Goal: Task Accomplishment & Management: Complete application form

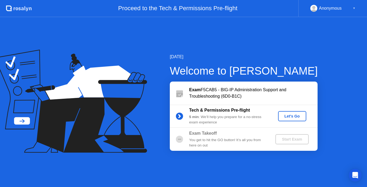
click at [287, 114] on div "Let's Go" at bounding box center [292, 116] width 24 height 4
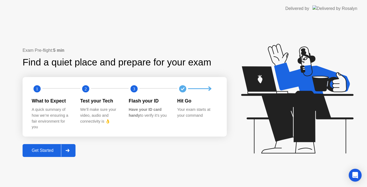
click at [39, 153] on div "Get Started" at bounding box center [42, 150] width 37 height 5
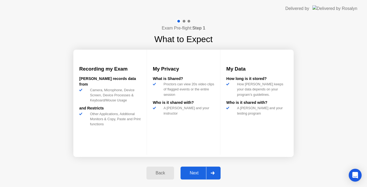
click at [201, 171] on div "Next" at bounding box center [194, 173] width 24 height 5
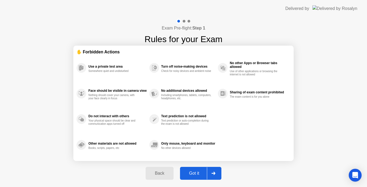
click at [194, 171] on div "Got it" at bounding box center [194, 173] width 25 height 5
select select "**********"
select select "*******"
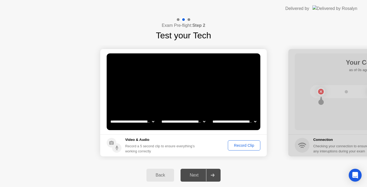
click at [240, 146] on div "Record Clip" at bounding box center [244, 145] width 29 height 4
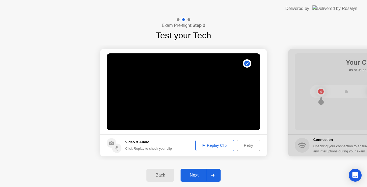
click at [191, 176] on div "Next" at bounding box center [194, 175] width 24 height 5
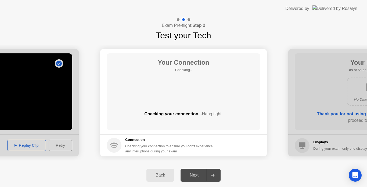
click at [116, 172] on div "Back Next" at bounding box center [183, 176] width 367 height 24
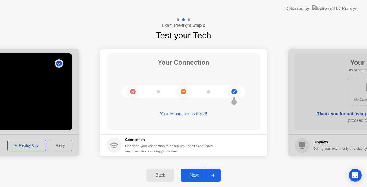
click at [191, 175] on div "Next" at bounding box center [194, 175] width 24 height 5
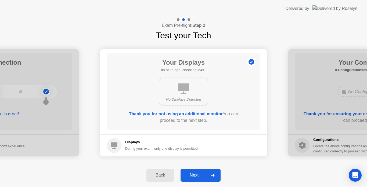
click at [191, 175] on div "Next" at bounding box center [194, 175] width 24 height 5
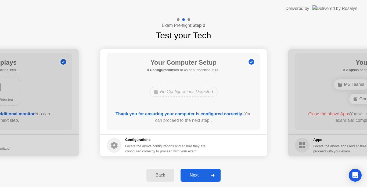
click at [191, 175] on div "Next" at bounding box center [194, 175] width 24 height 5
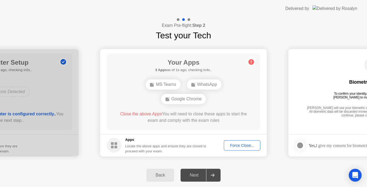
click at [235, 145] on div "Force Close..." at bounding box center [242, 145] width 33 height 4
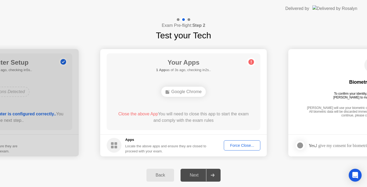
click at [239, 146] on div "Force Close..." at bounding box center [242, 145] width 33 height 4
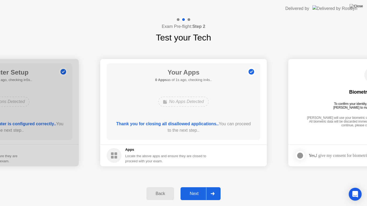
click at [195, 187] on button "Next" at bounding box center [201, 194] width 40 height 13
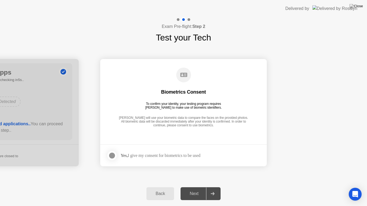
click at [112, 157] on div at bounding box center [112, 156] width 6 height 6
click at [190, 187] on div "Next" at bounding box center [194, 194] width 24 height 5
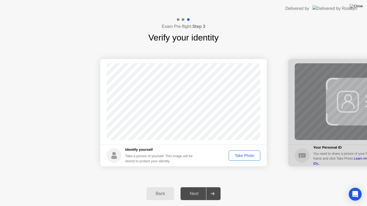
click at [238, 155] on div "Take Photo" at bounding box center [244, 156] width 28 height 4
click at [194, 187] on div "Next" at bounding box center [194, 194] width 24 height 5
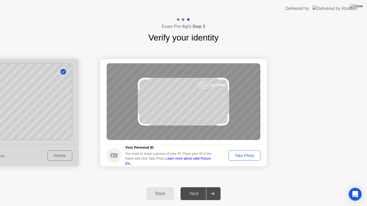
click at [240, 154] on div "Take Photo" at bounding box center [244, 156] width 28 height 4
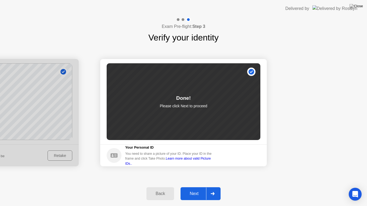
click at [186, 187] on button "Next" at bounding box center [201, 194] width 40 height 13
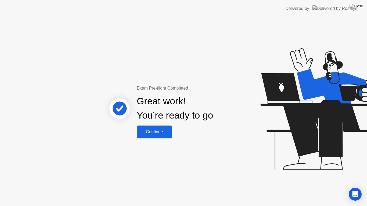
click at [151, 133] on div "Continue" at bounding box center [154, 132] width 32 height 5
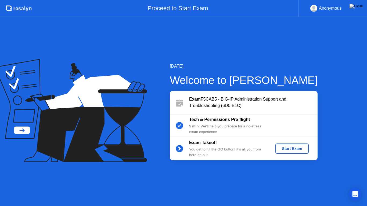
click at [289, 150] on div "Start Exam" at bounding box center [291, 149] width 29 height 4
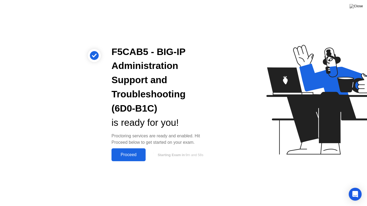
click at [128, 156] on div "Proceed" at bounding box center [128, 155] width 31 height 5
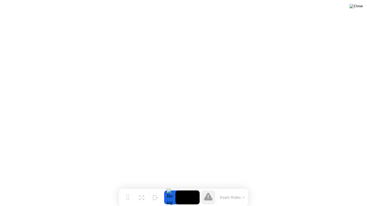
click at [360, 6] on img at bounding box center [355, 6] width 13 height 4
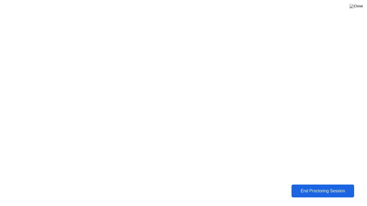
click at [362, 3] on button at bounding box center [356, 6] width 16 height 7
